Goal: Task Accomplishment & Management: Manage account settings

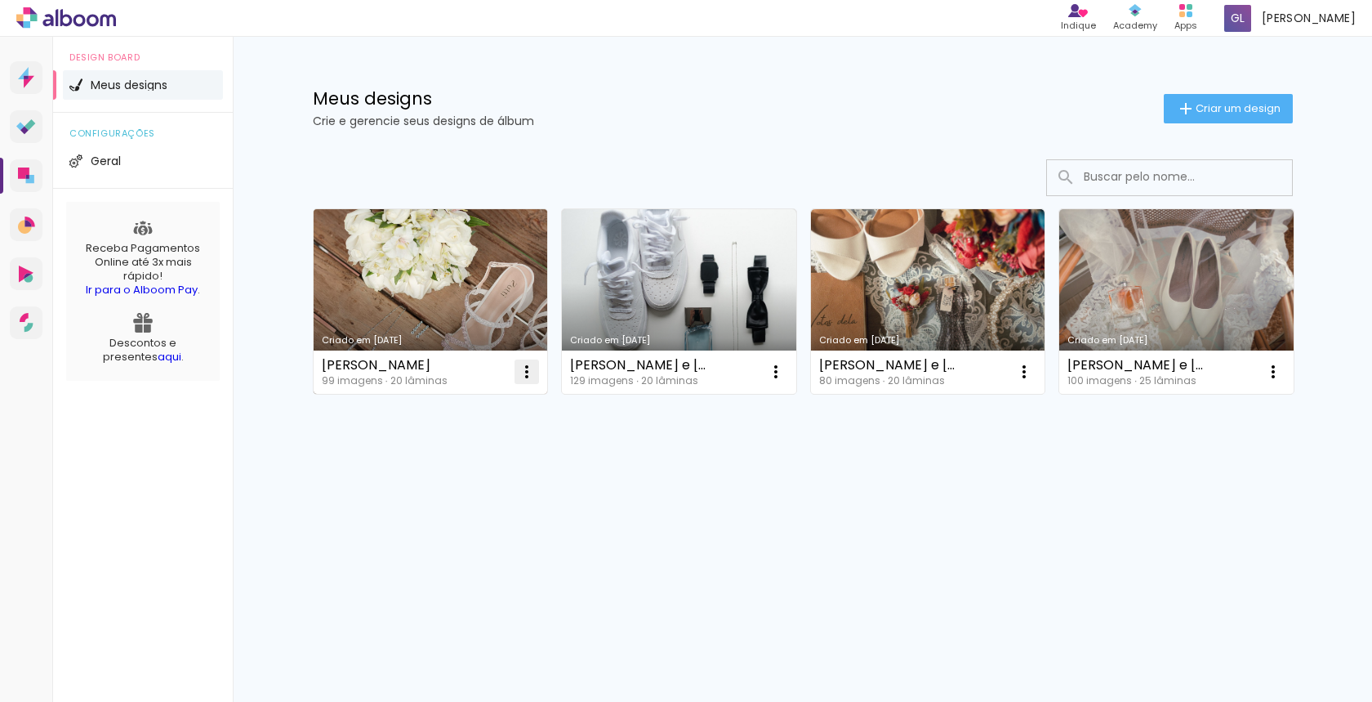
click at [531, 373] on iron-icon at bounding box center [527, 372] width 20 height 20
click at [509, 443] on span "Fazer uma cópia" at bounding box center [465, 441] width 96 height 11
type input "Cópia de Miguel e Lara"
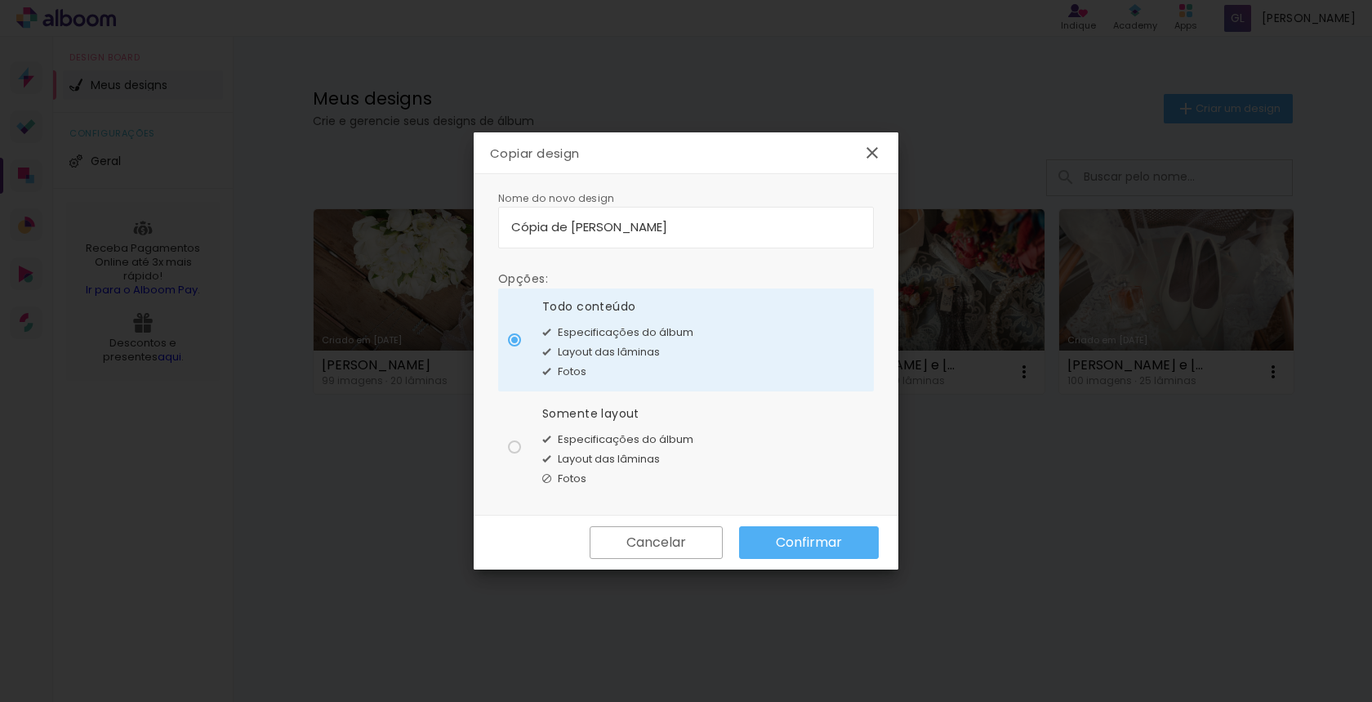
click at [808, 551] on paper-button "Confirmar" at bounding box center [809, 542] width 140 height 33
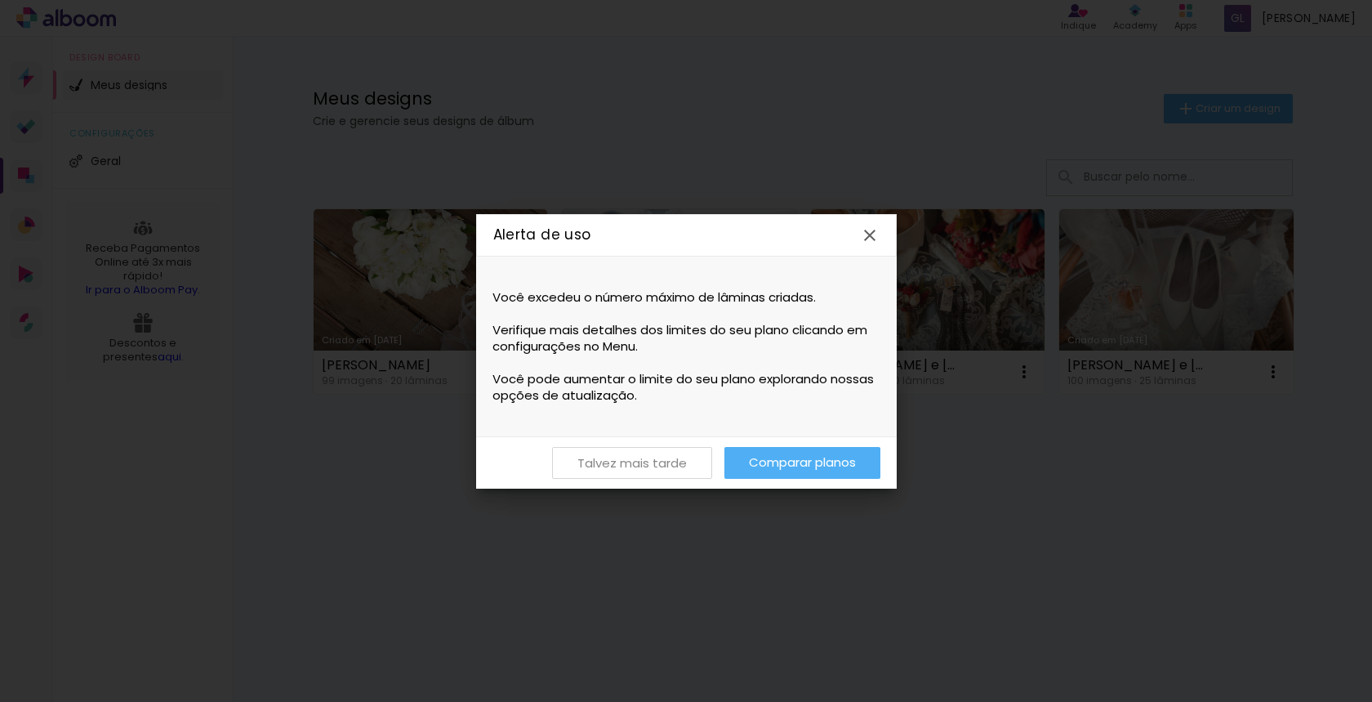
click at [0, 0] on slot "Talvez mais tarde" at bounding box center [0, 0] width 0 height 0
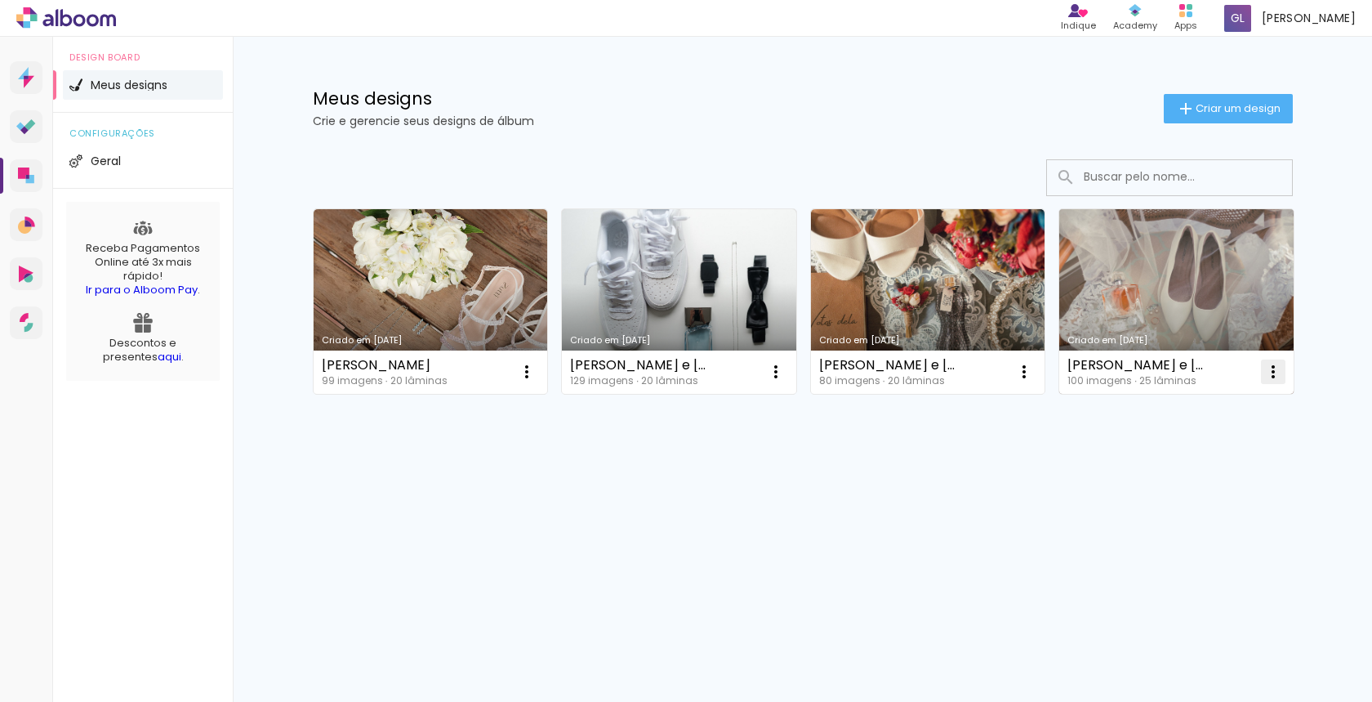
click at [537, 374] on iron-icon at bounding box center [527, 372] width 20 height 20
click at [1171, 484] on span "Excluir" at bounding box center [1181, 479] width 35 height 11
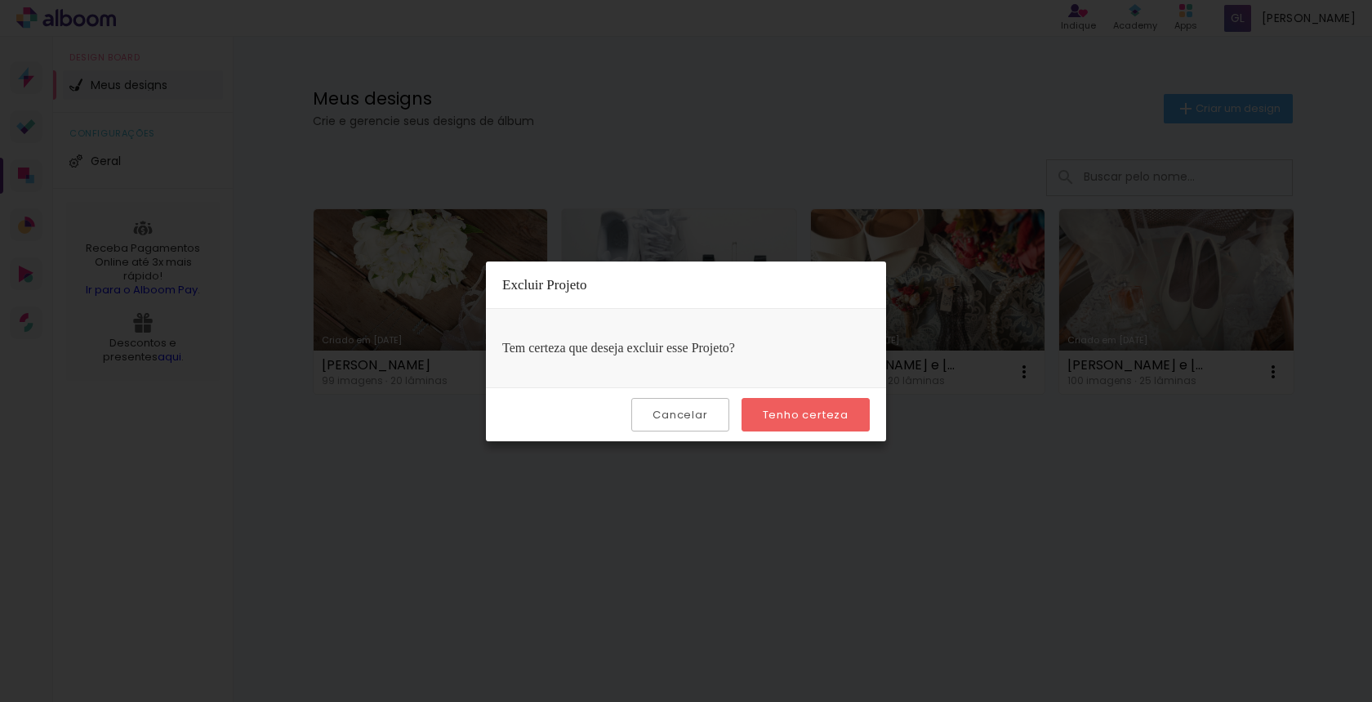
click at [0, 0] on slot "Tenho certeza" at bounding box center [0, 0] width 0 height 0
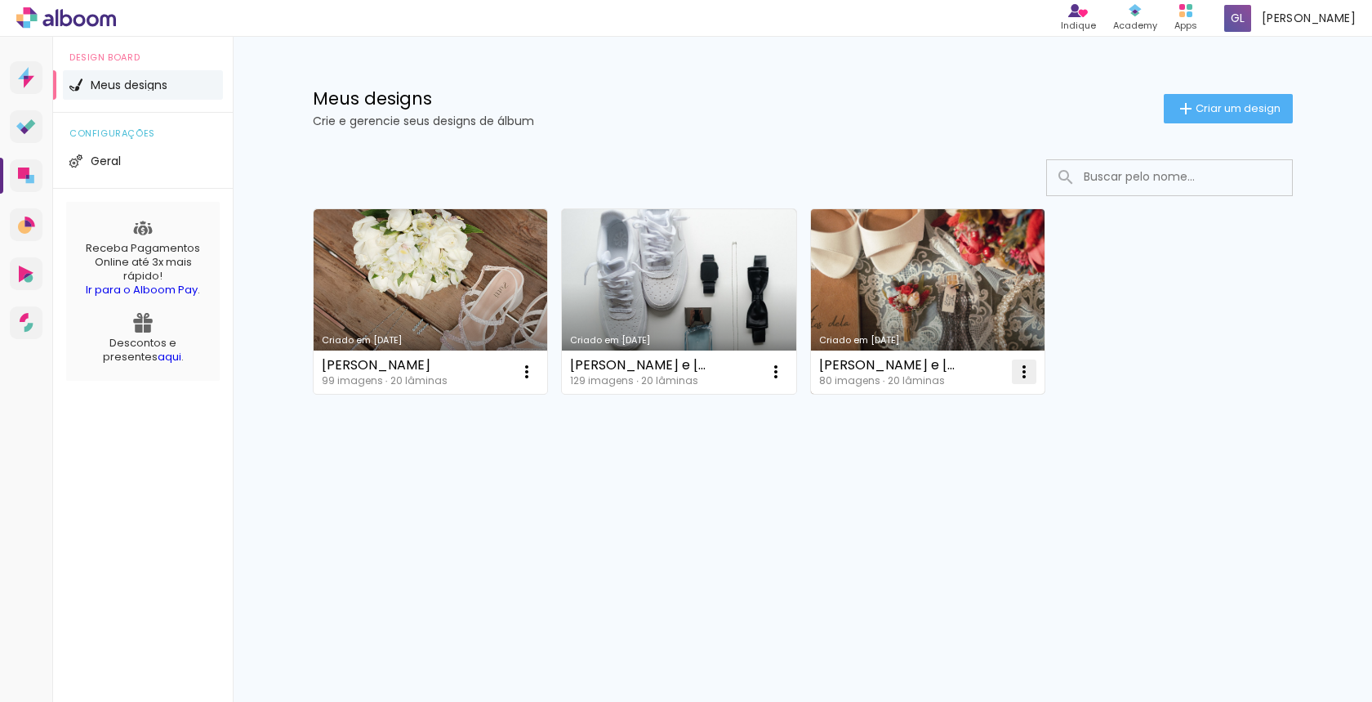
click at [537, 372] on iron-icon at bounding box center [527, 372] width 20 height 20
click at [945, 484] on span "Excluir" at bounding box center [932, 479] width 35 height 11
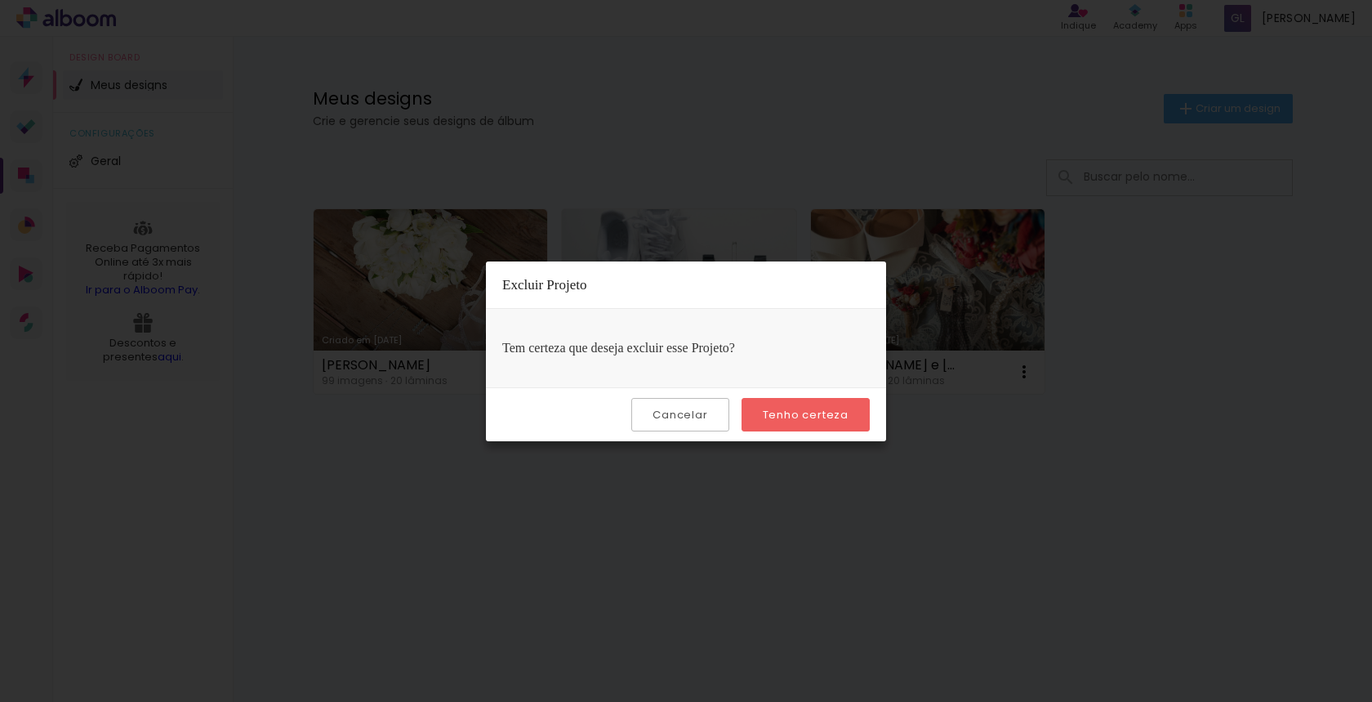
click at [0, 0] on slot "Tenho certeza" at bounding box center [0, 0] width 0 height 0
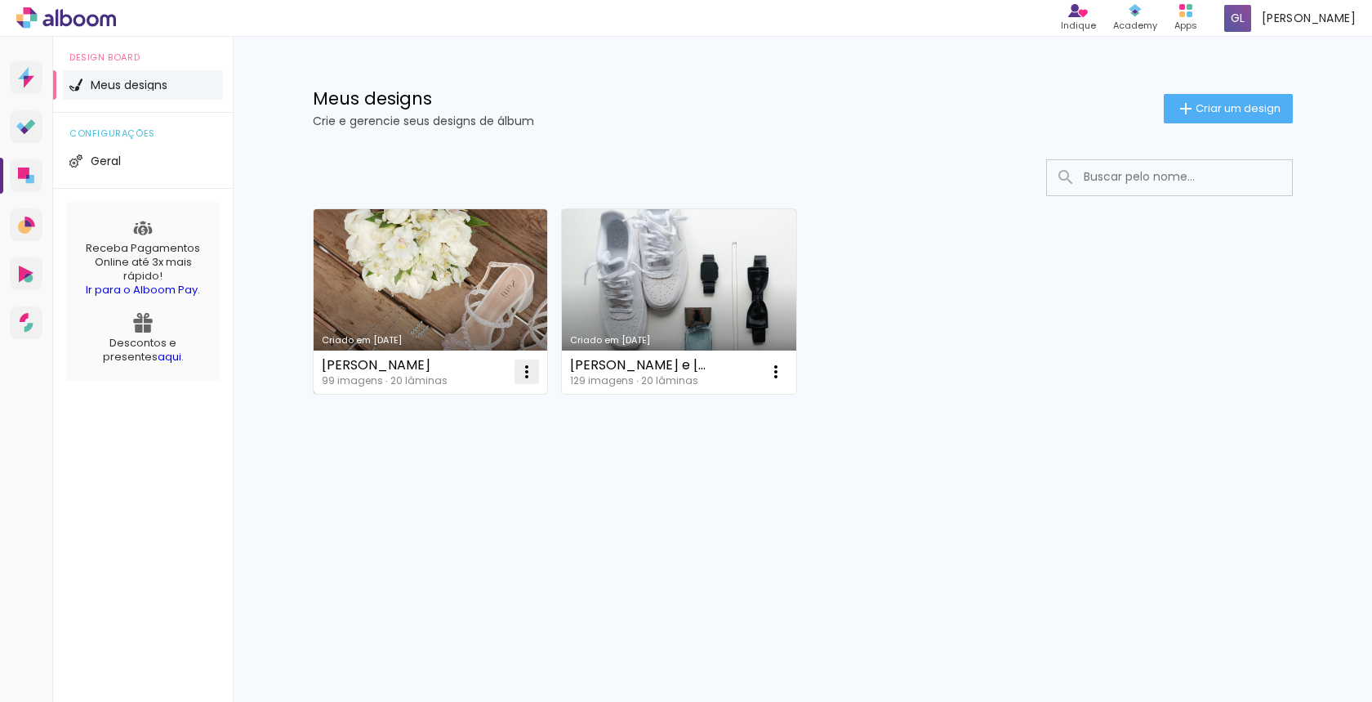
click at [530, 371] on iron-icon at bounding box center [527, 372] width 20 height 20
click at [494, 444] on span "Fazer uma cópia" at bounding box center [465, 441] width 96 height 11
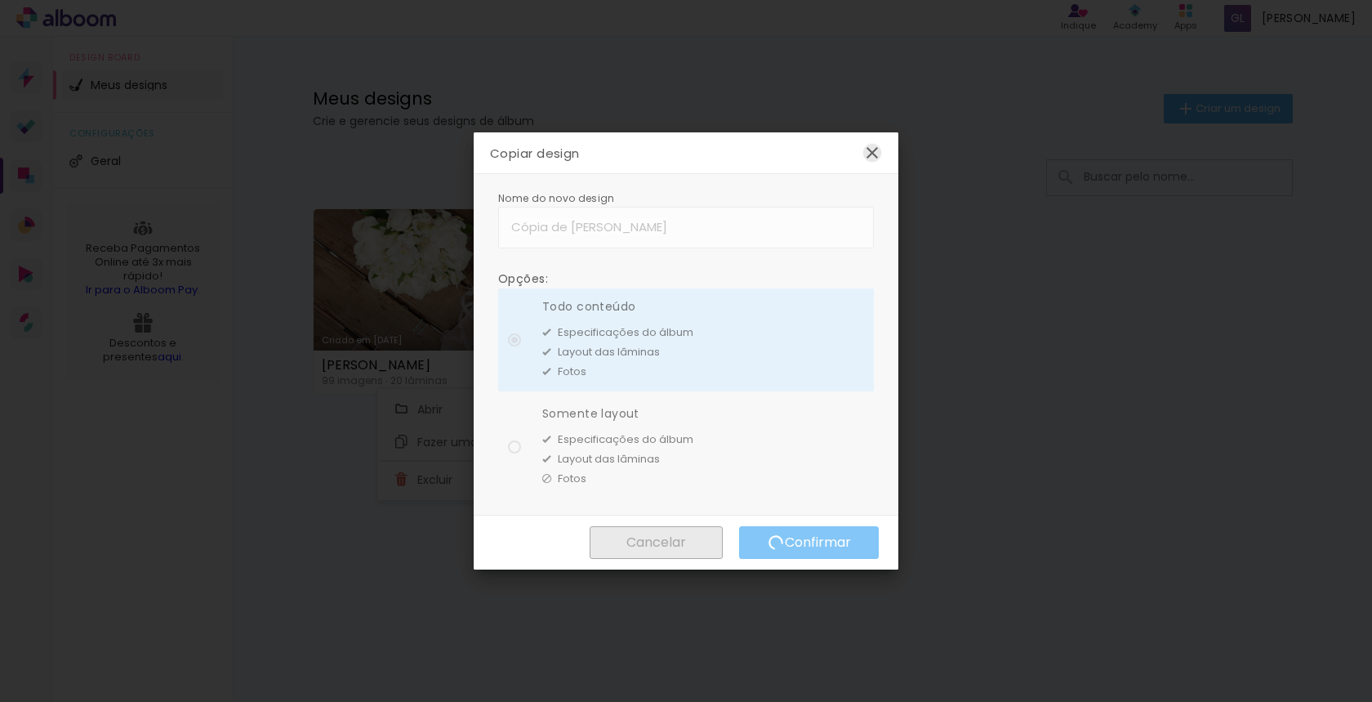
click at [0, 0] on iron-icon at bounding box center [0, 0] width 0 height 0
click at [859, 155] on paper-icon-button at bounding box center [872, 152] width 33 height 33
click at [668, 546] on div "Cancelar Confirmar Cancelar Confirmar" at bounding box center [686, 542] width 425 height 54
click at [0, 0] on iron-icon at bounding box center [0, 0] width 0 height 0
